Goal: Information Seeking & Learning: Learn about a topic

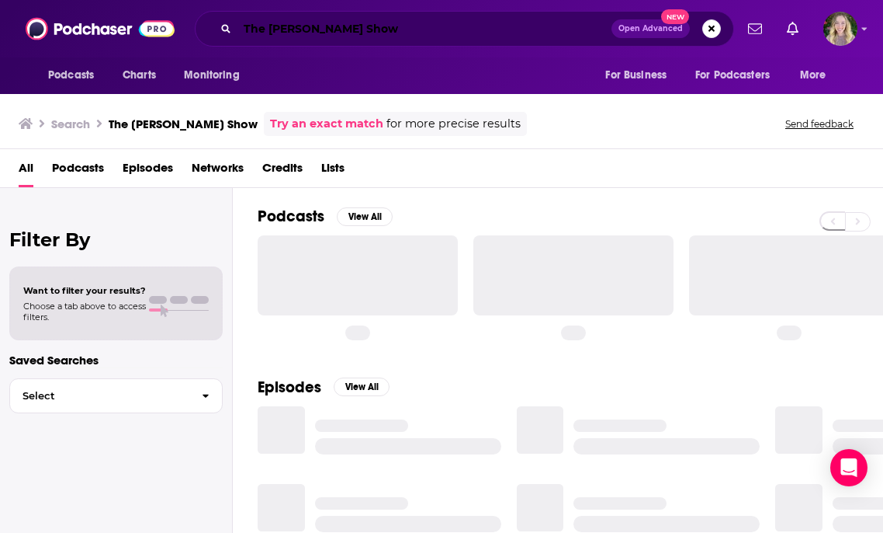
click at [415, 29] on input "The [PERSON_NAME] Show" at bounding box center [425, 28] width 374 height 25
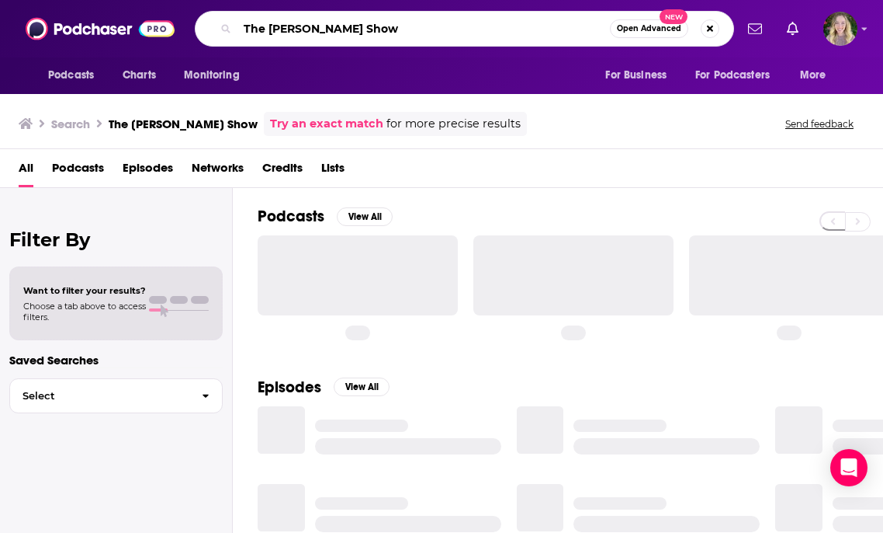
click at [415, 29] on input "The [PERSON_NAME] Show" at bounding box center [424, 28] width 373 height 25
paste input "HIRTY MINUTE MENTORS"
type input "THIRTY MINUTE MENTORS"
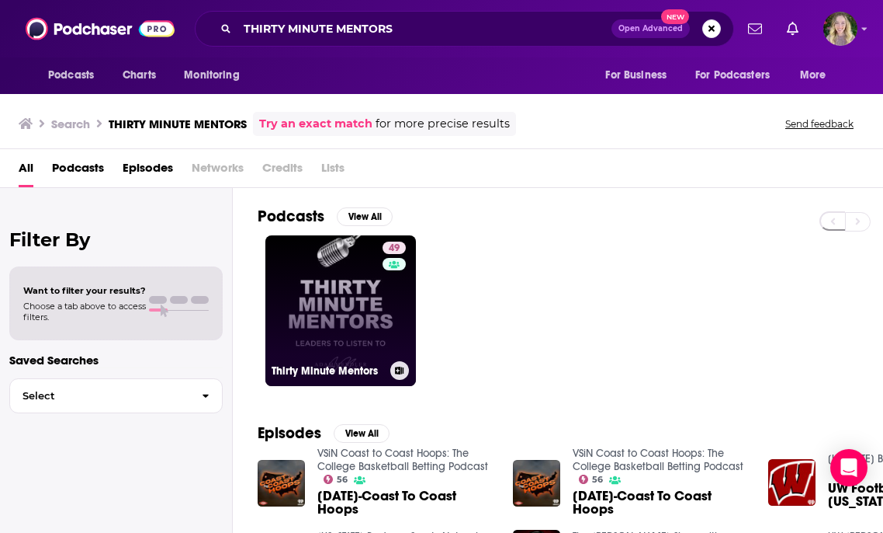
click at [380, 313] on link "49 Thirty Minute Mentors" at bounding box center [341, 310] width 151 height 151
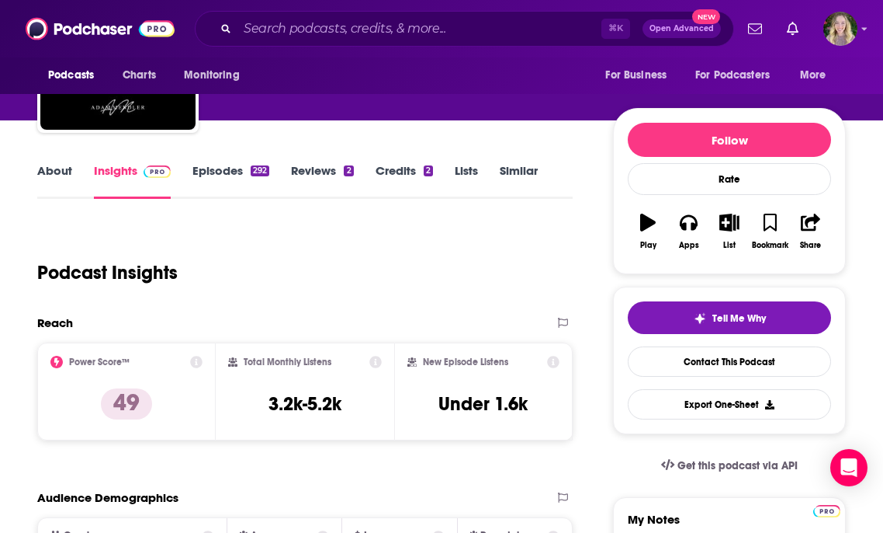
scroll to position [219, 0]
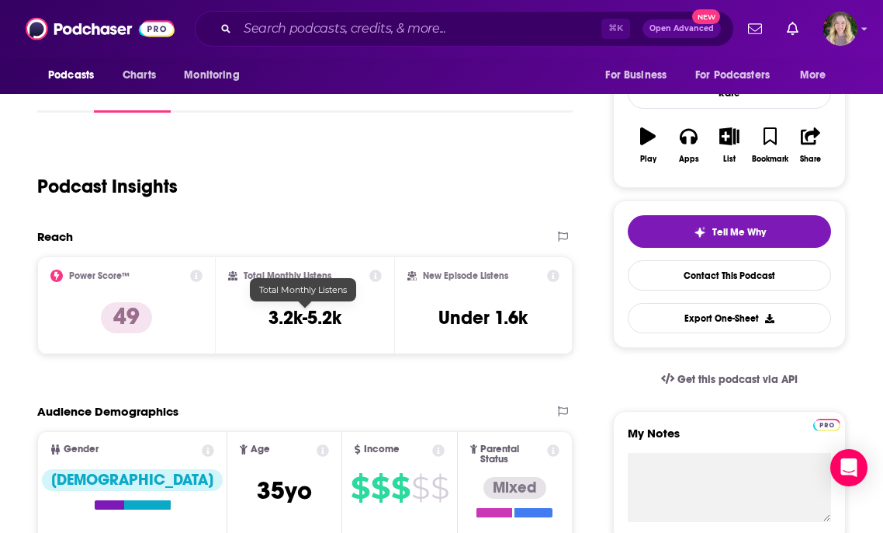
click at [314, 318] on h3 "3.2k-5.2k" at bounding box center [305, 317] width 73 height 23
copy div "3.2k-5.2k"
